Goal: Task Accomplishment & Management: Use online tool/utility

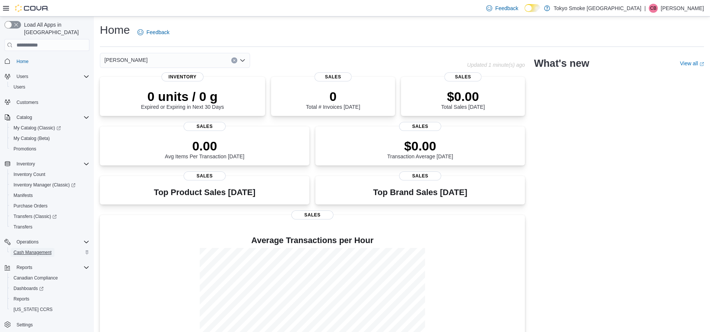
click at [43, 250] on span "Cash Management" at bounding box center [33, 253] width 38 height 6
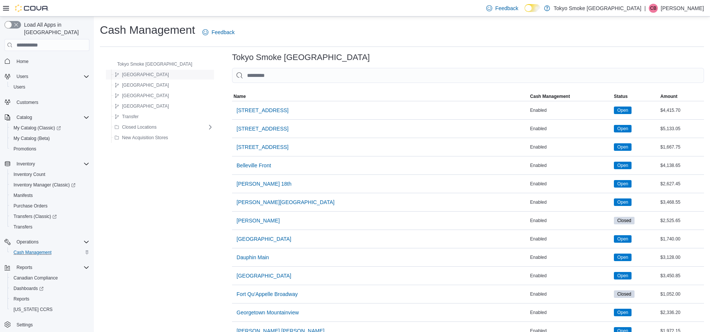
click at [135, 75] on span "[GEOGRAPHIC_DATA]" at bounding box center [145, 75] width 47 height 6
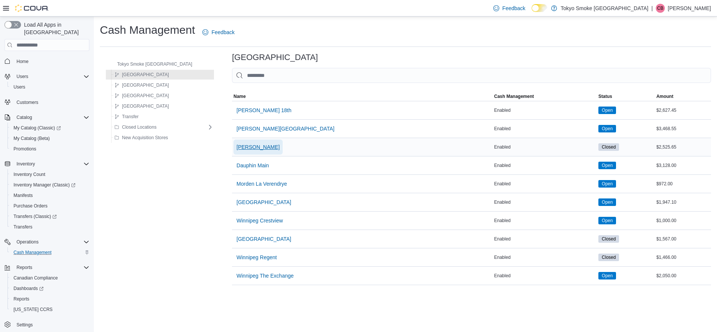
click at [236, 143] on span "[PERSON_NAME]" at bounding box center [257, 147] width 43 height 15
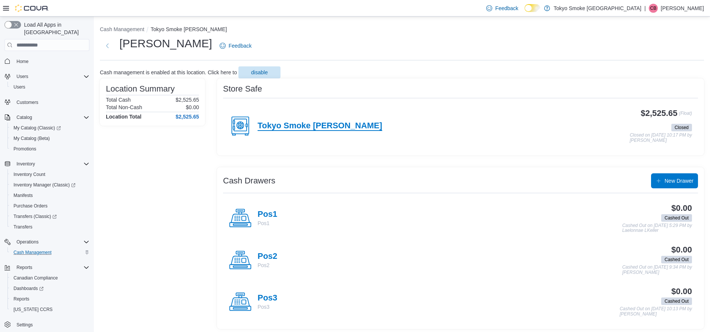
click at [297, 128] on h4 "Tokyo Smoke [PERSON_NAME]" at bounding box center [320, 126] width 125 height 10
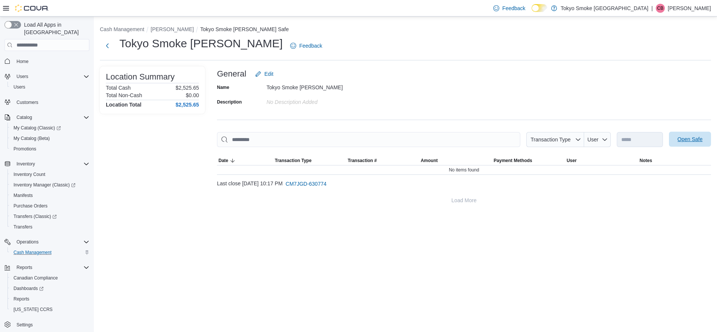
click at [687, 143] on span "Open Safe" at bounding box center [690, 140] width 25 height 8
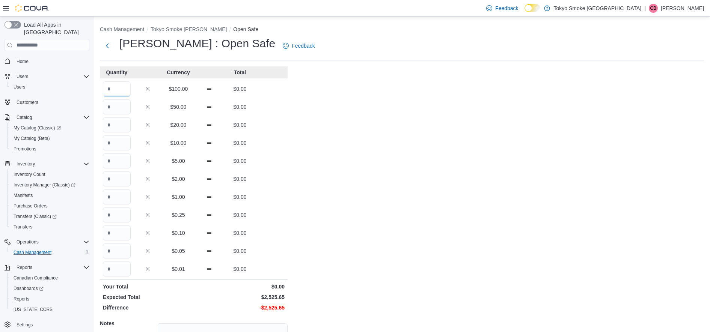
click at [124, 91] on input "Quantity" at bounding box center [117, 88] width 28 height 15
type input "*"
click at [122, 105] on input "Quantity" at bounding box center [117, 106] width 28 height 15
type input "*"
click at [120, 127] on input "Quantity" at bounding box center [117, 124] width 28 height 15
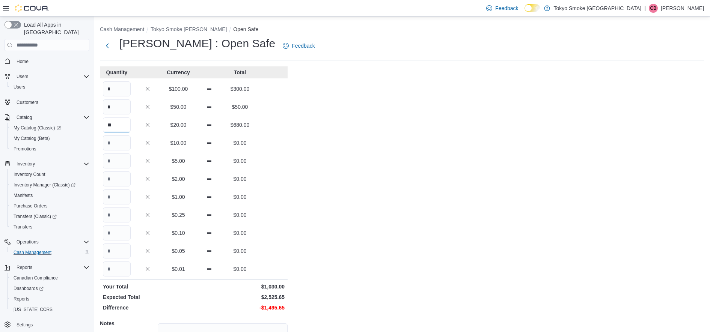
type input "**"
click at [122, 141] on input "Quantity" at bounding box center [117, 143] width 28 height 15
type input "**"
click at [121, 163] on input "Quantity" at bounding box center [117, 161] width 28 height 15
type input "**"
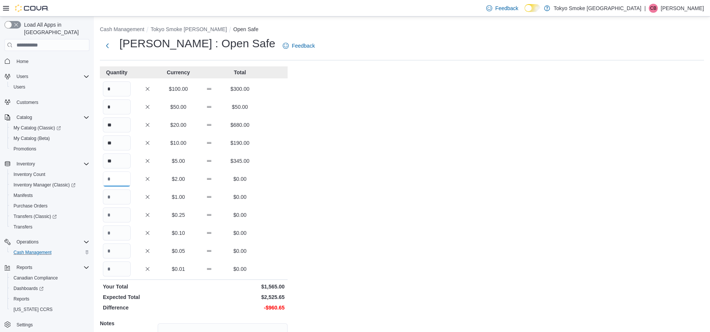
click at [121, 178] on input "Quantity" at bounding box center [117, 179] width 28 height 15
type input "***"
click at [127, 194] on input "Quantity" at bounding box center [117, 197] width 28 height 15
type input "***"
click at [125, 214] on input "Quantity" at bounding box center [117, 215] width 28 height 15
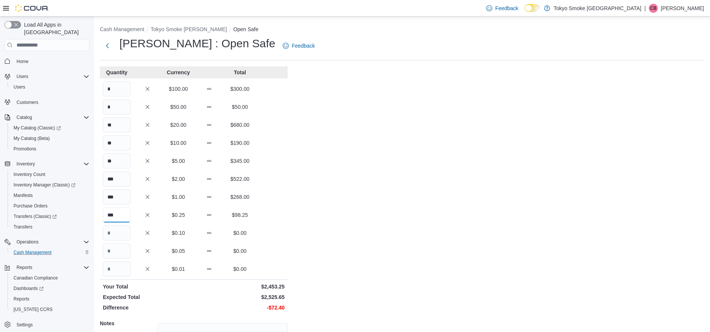
type input "***"
click at [123, 230] on input "Quantity" at bounding box center [117, 233] width 28 height 15
type input "***"
click at [119, 250] on input "Quantity" at bounding box center [117, 251] width 28 height 15
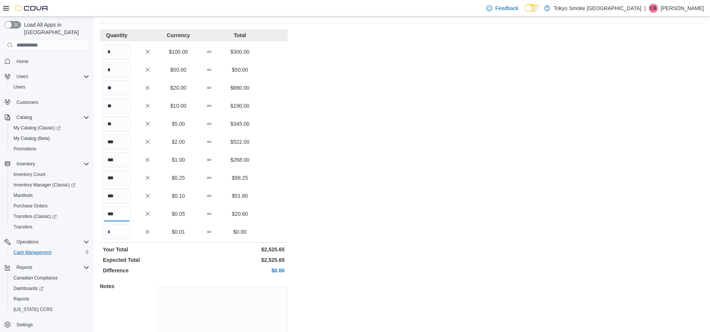
scroll to position [76, 0]
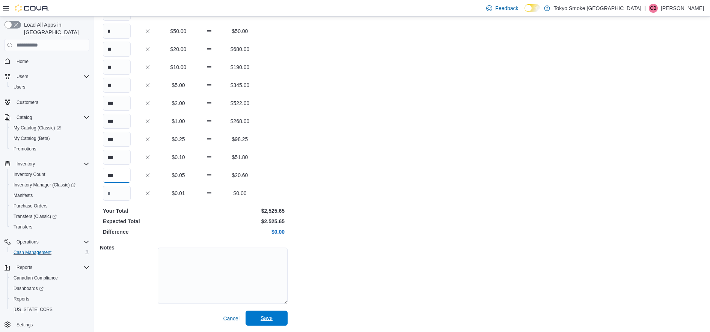
type input "***"
click at [274, 319] on span "Save" at bounding box center [266, 318] width 33 height 15
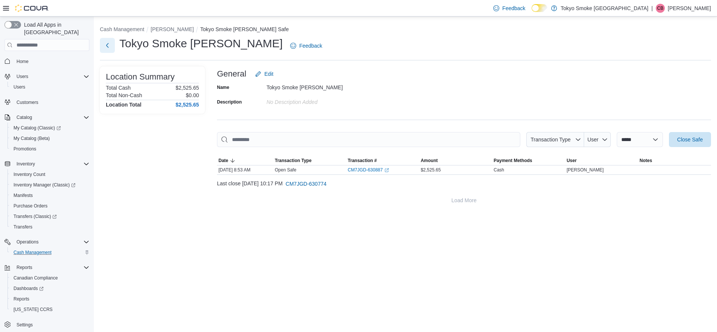
click at [109, 44] on button "Next" at bounding box center [107, 45] width 15 height 15
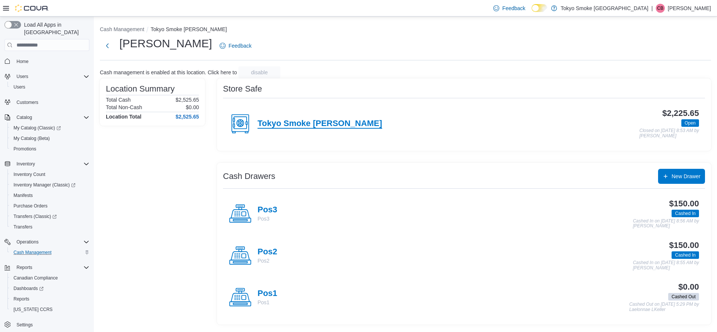
click at [303, 126] on h4 "Tokyo Smoke [PERSON_NAME]" at bounding box center [320, 124] width 125 height 10
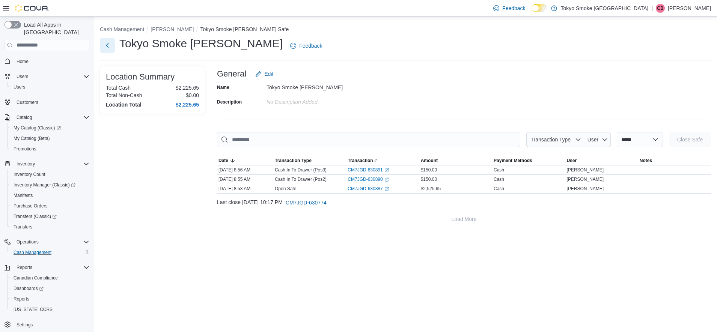
click at [112, 43] on button "Next" at bounding box center [107, 45] width 15 height 15
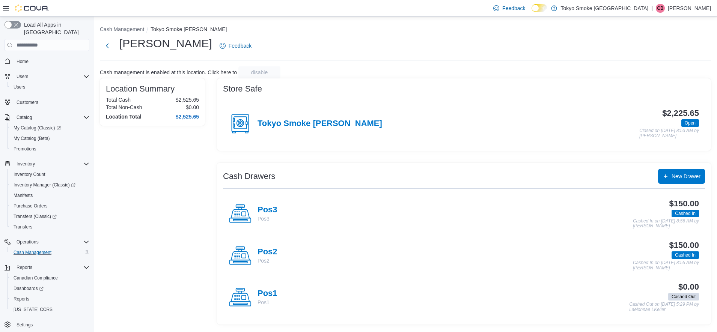
click at [151, 216] on div "Location Summary Total Cash $2,525.65 Total Non-Cash $0.00 Location Total $2,52…" at bounding box center [152, 201] width 105 height 246
click at [26, 296] on span "Reports" at bounding box center [22, 299] width 16 height 6
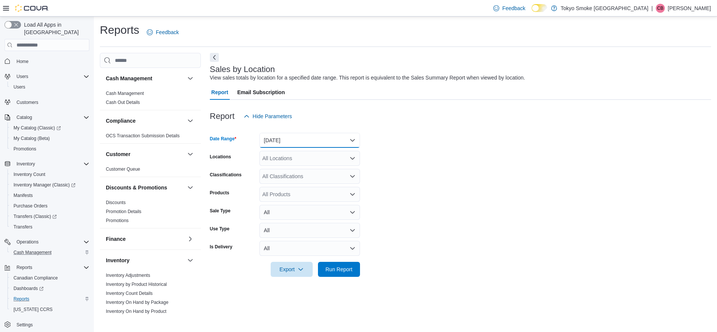
click at [351, 139] on button "[DATE]" at bounding box center [309, 140] width 101 height 15
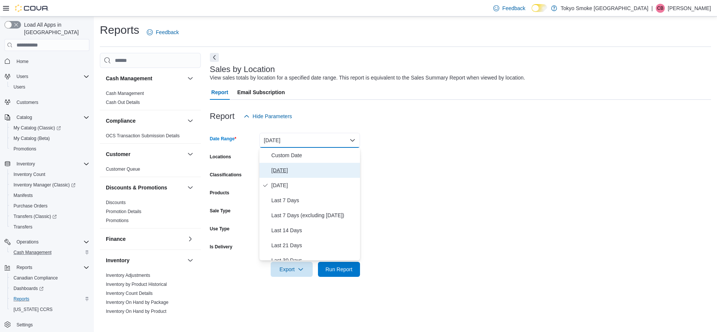
click at [280, 170] on span "[DATE]" at bounding box center [314, 170] width 86 height 9
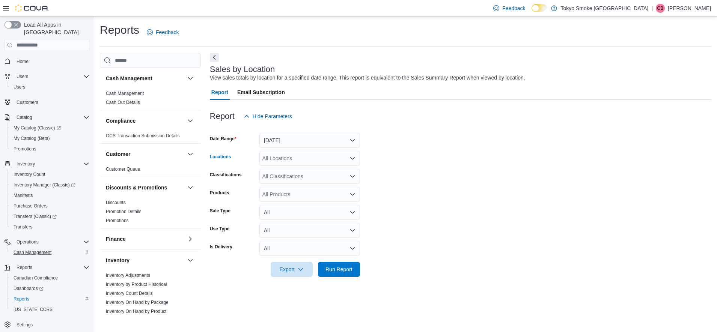
click at [353, 158] on icon "Open list of options" at bounding box center [352, 158] width 6 height 6
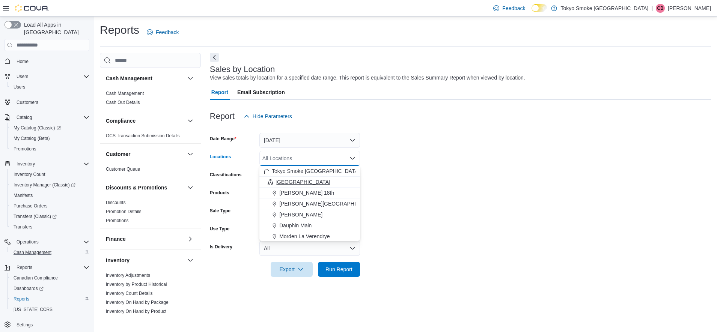
click at [285, 185] on span "[GEOGRAPHIC_DATA]" at bounding box center [303, 182] width 55 height 8
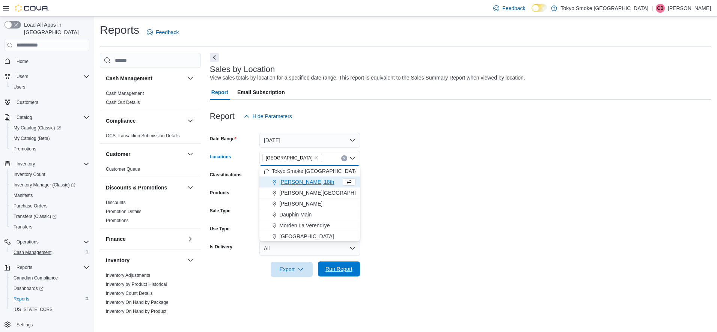
click at [328, 268] on span "Run Report" at bounding box center [338, 269] width 27 height 8
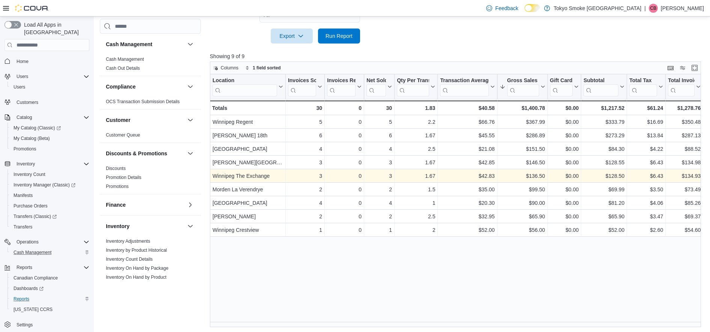
scroll to position [235, 0]
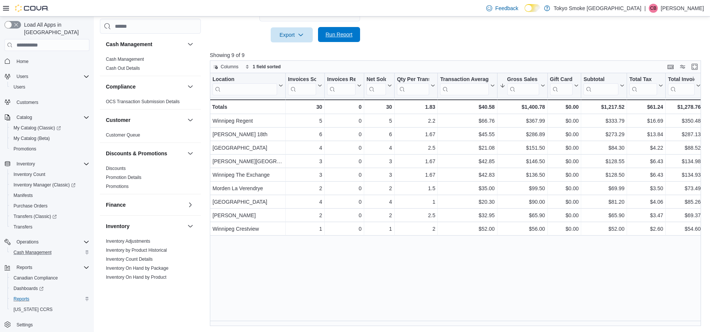
click at [338, 32] on span "Run Report" at bounding box center [338, 35] width 27 height 8
click at [338, 34] on span "Run Report" at bounding box center [338, 35] width 27 height 8
click at [339, 39] on span "Run Report" at bounding box center [338, 34] width 33 height 15
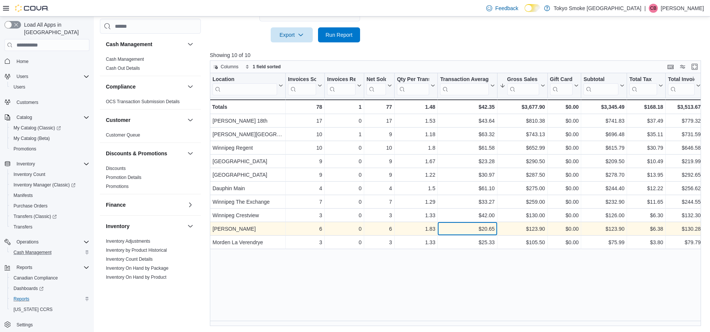
click at [458, 229] on div "$20.65" at bounding box center [467, 228] width 54 height 9
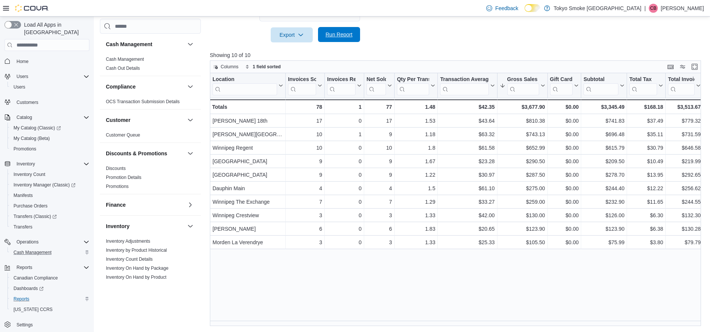
click at [353, 39] on span "Run Report" at bounding box center [338, 34] width 33 height 15
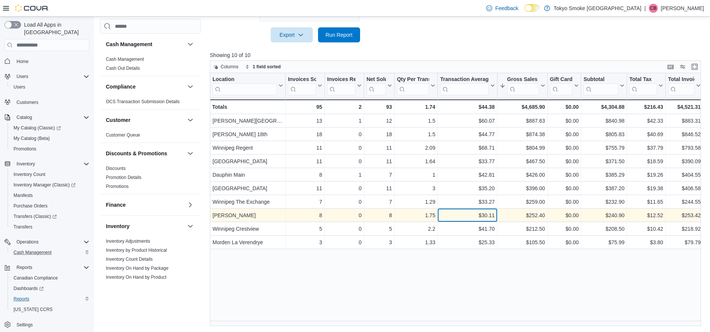
click at [461, 213] on div "$30.11" at bounding box center [467, 215] width 54 height 9
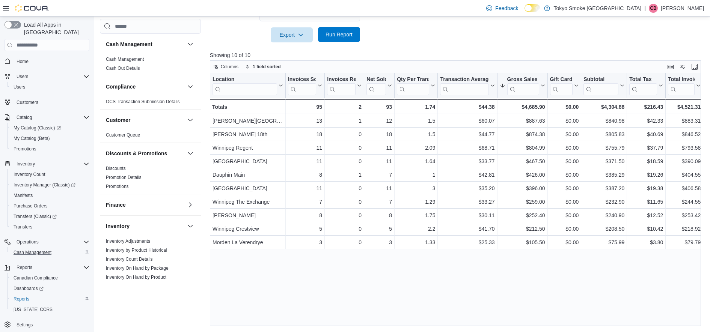
click at [337, 33] on span "Run Report" at bounding box center [338, 35] width 27 height 8
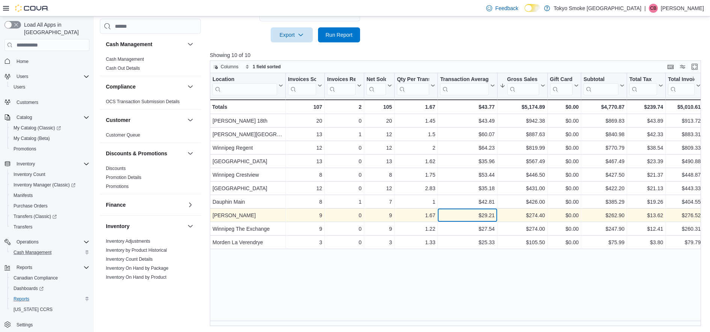
click at [463, 212] on div "$29.21" at bounding box center [467, 215] width 54 height 9
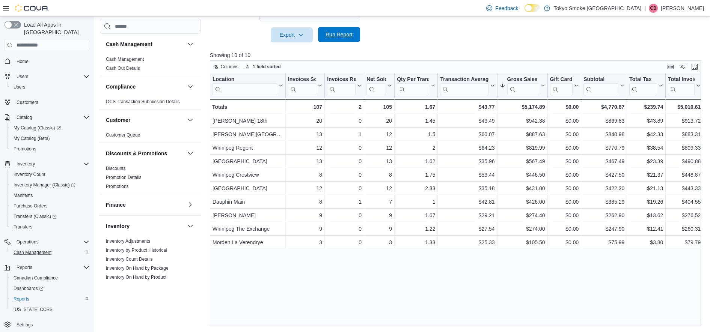
click at [339, 38] on span "Run Report" at bounding box center [338, 35] width 27 height 8
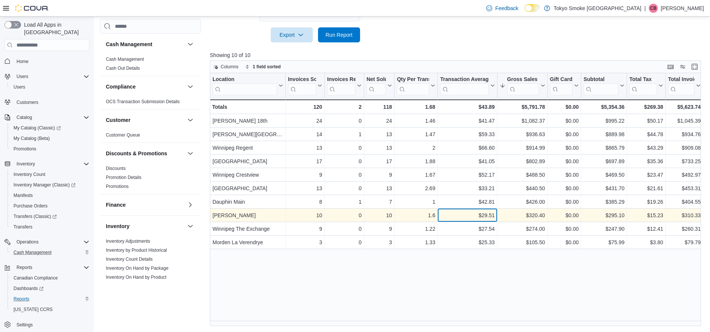
click at [447, 212] on div "$29.51" at bounding box center [467, 215] width 54 height 9
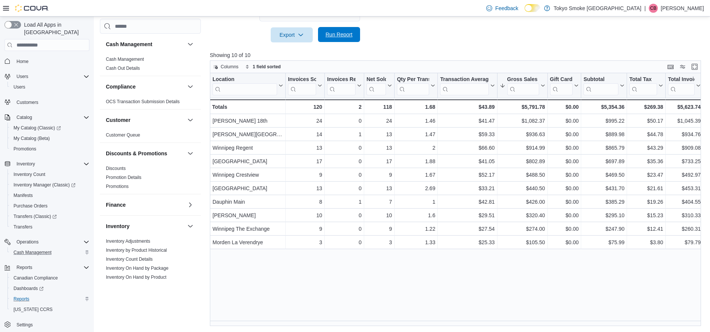
click at [342, 31] on span "Run Report" at bounding box center [338, 34] width 33 height 15
click at [346, 30] on span "Run Report" at bounding box center [338, 34] width 33 height 15
click at [343, 35] on span "Run Report" at bounding box center [338, 35] width 27 height 8
click at [343, 36] on span "Run Report" at bounding box center [338, 35] width 27 height 8
